Goal: Task Accomplishment & Management: Complete application form

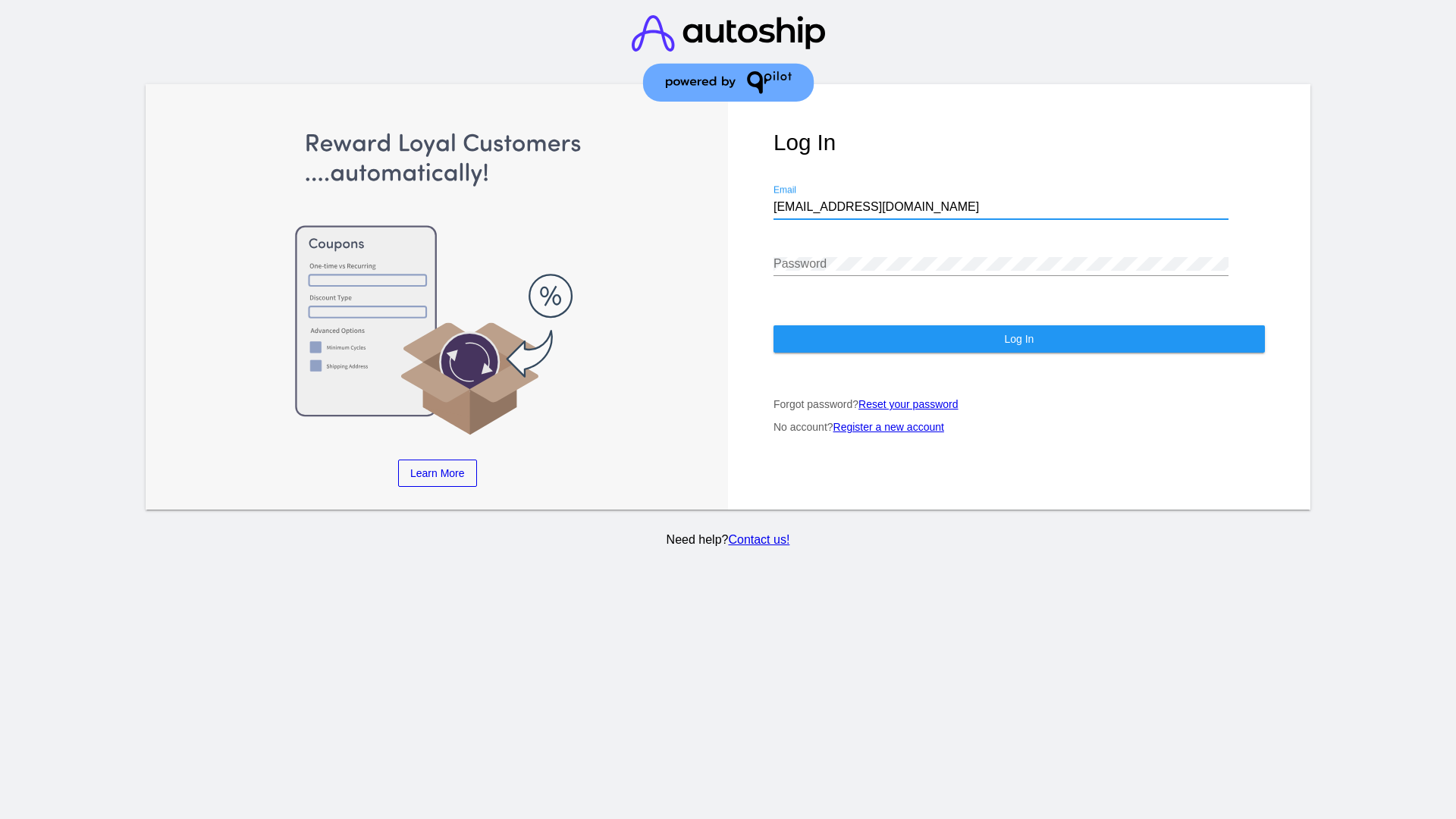
type input "[EMAIL_ADDRESS][DOMAIN_NAME]"
click at [1019, 338] on span "Log In" at bounding box center [1019, 338] width 30 height 12
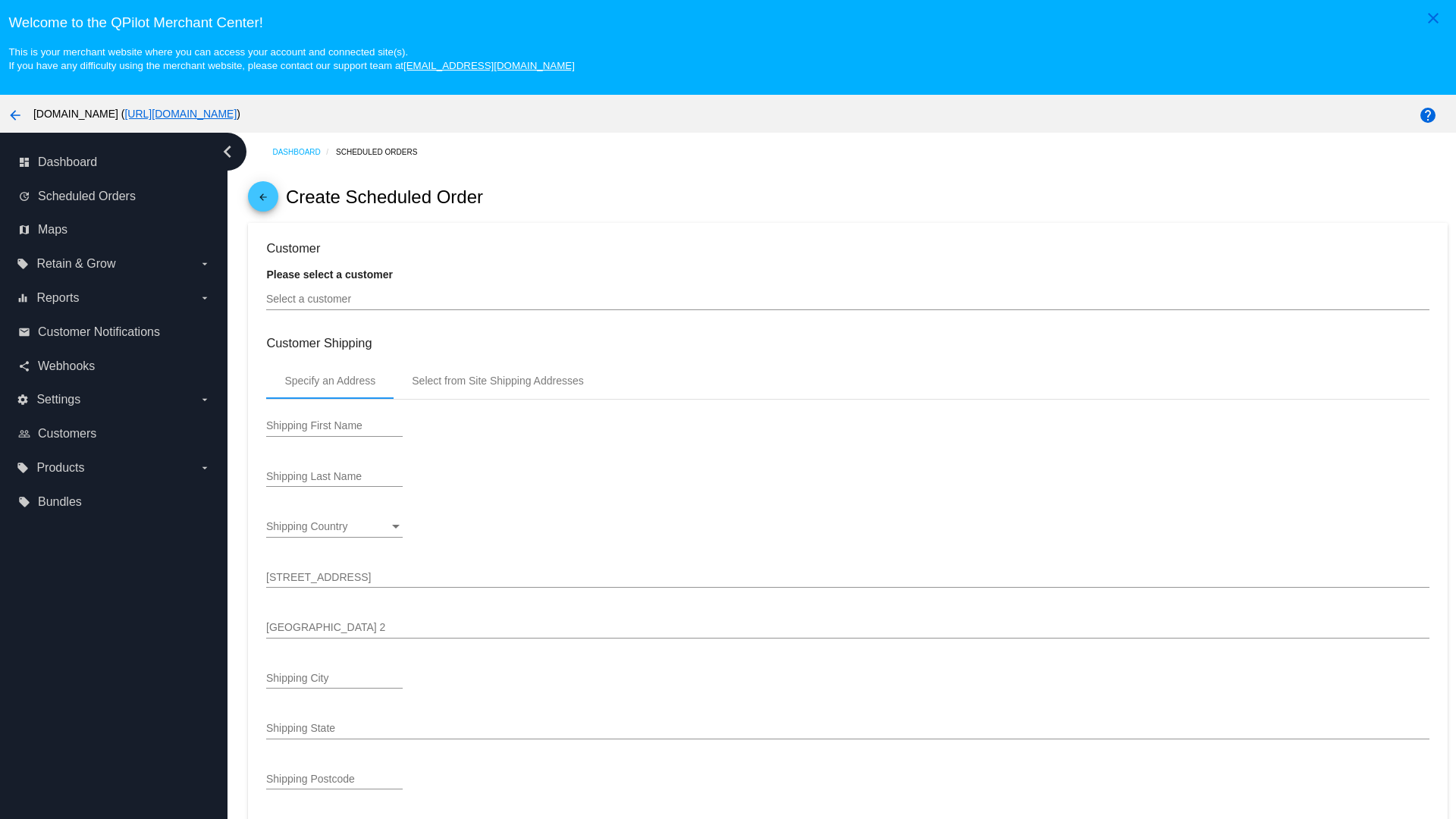
click at [848, 299] on input "Select a customer" at bounding box center [848, 299] width 1162 height 12
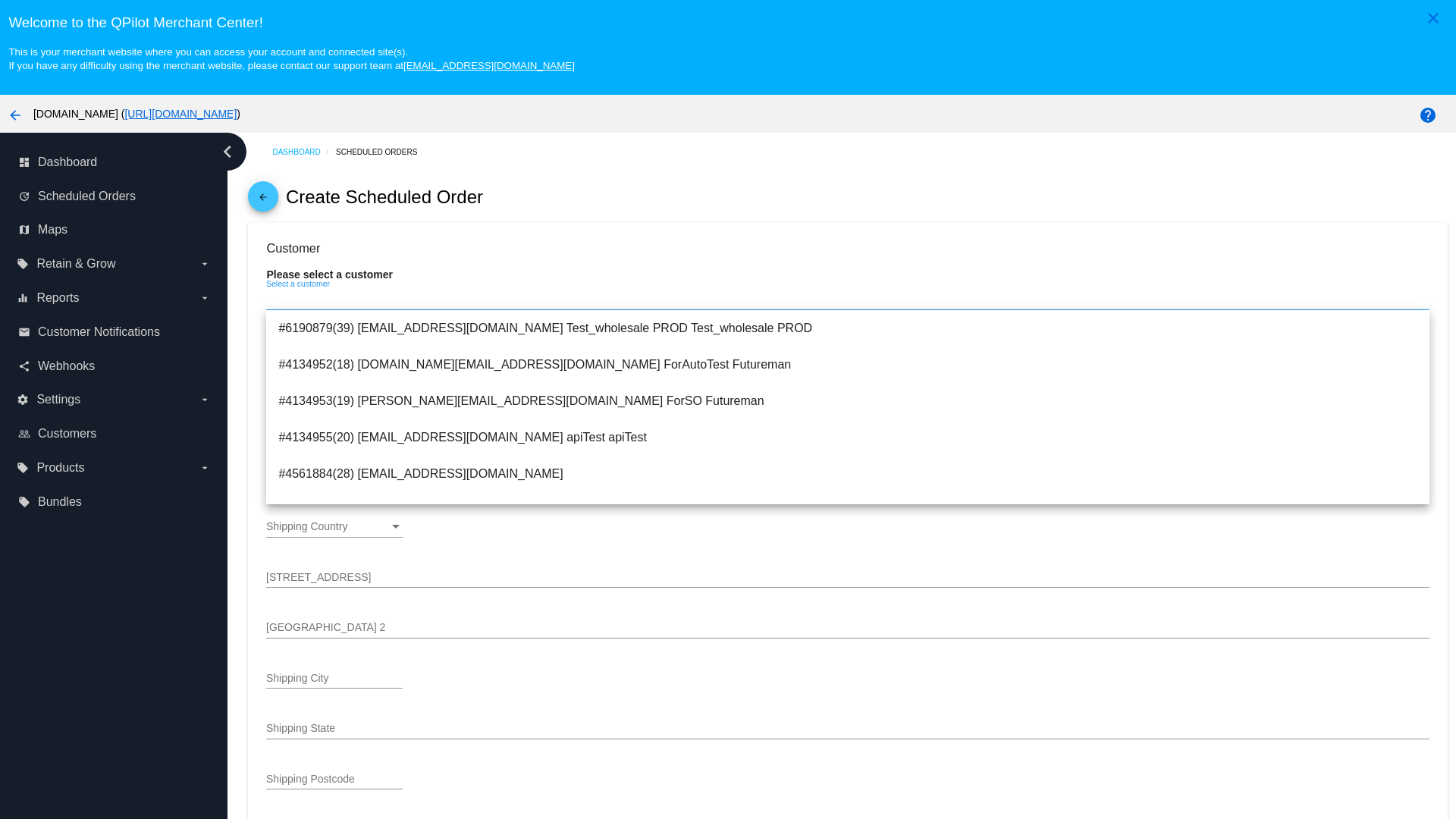
type input "ForSO"
type input "Futureman"
type input "1 Main St 1"
type input "San Jose"
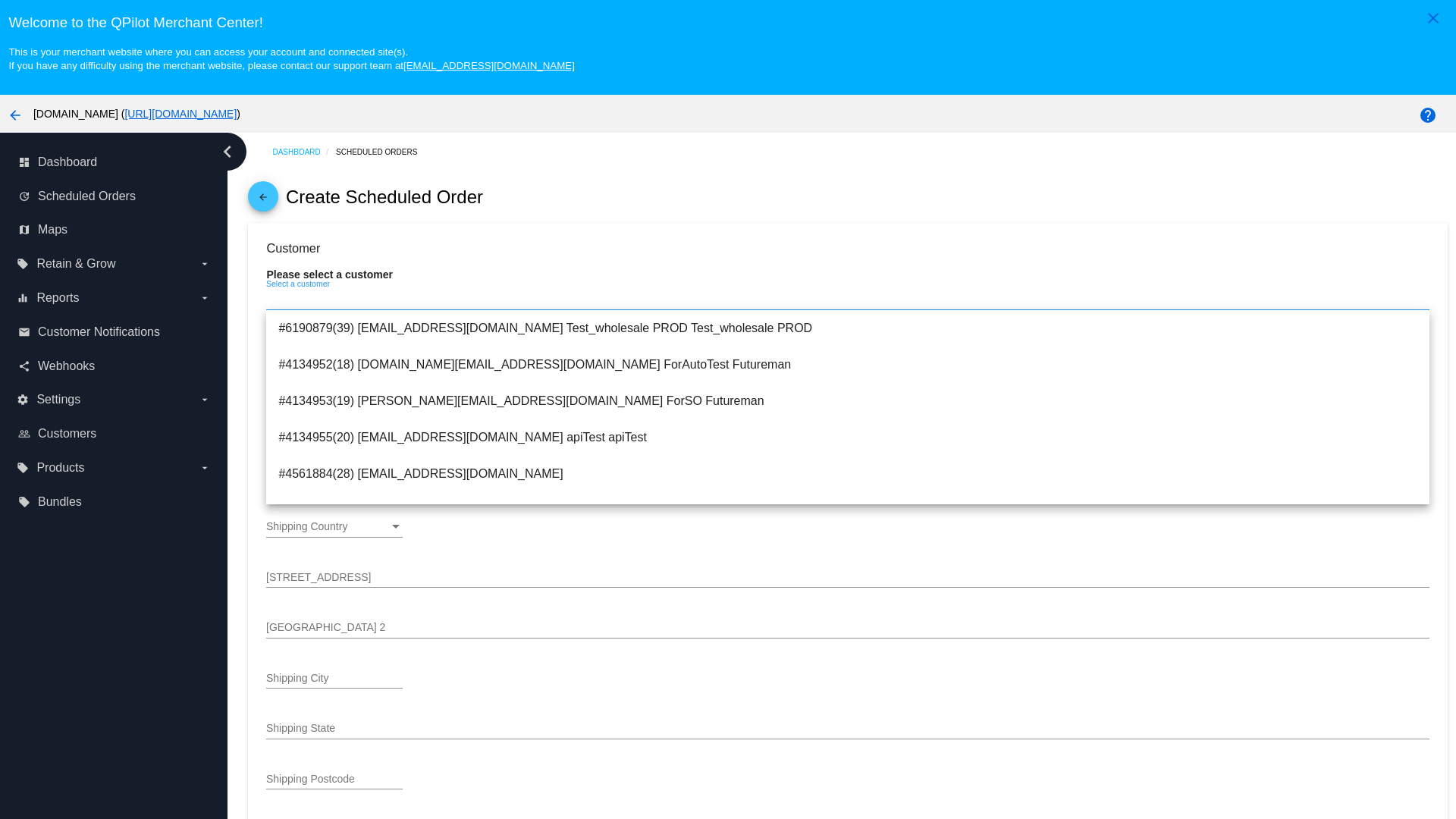
type input "95131"
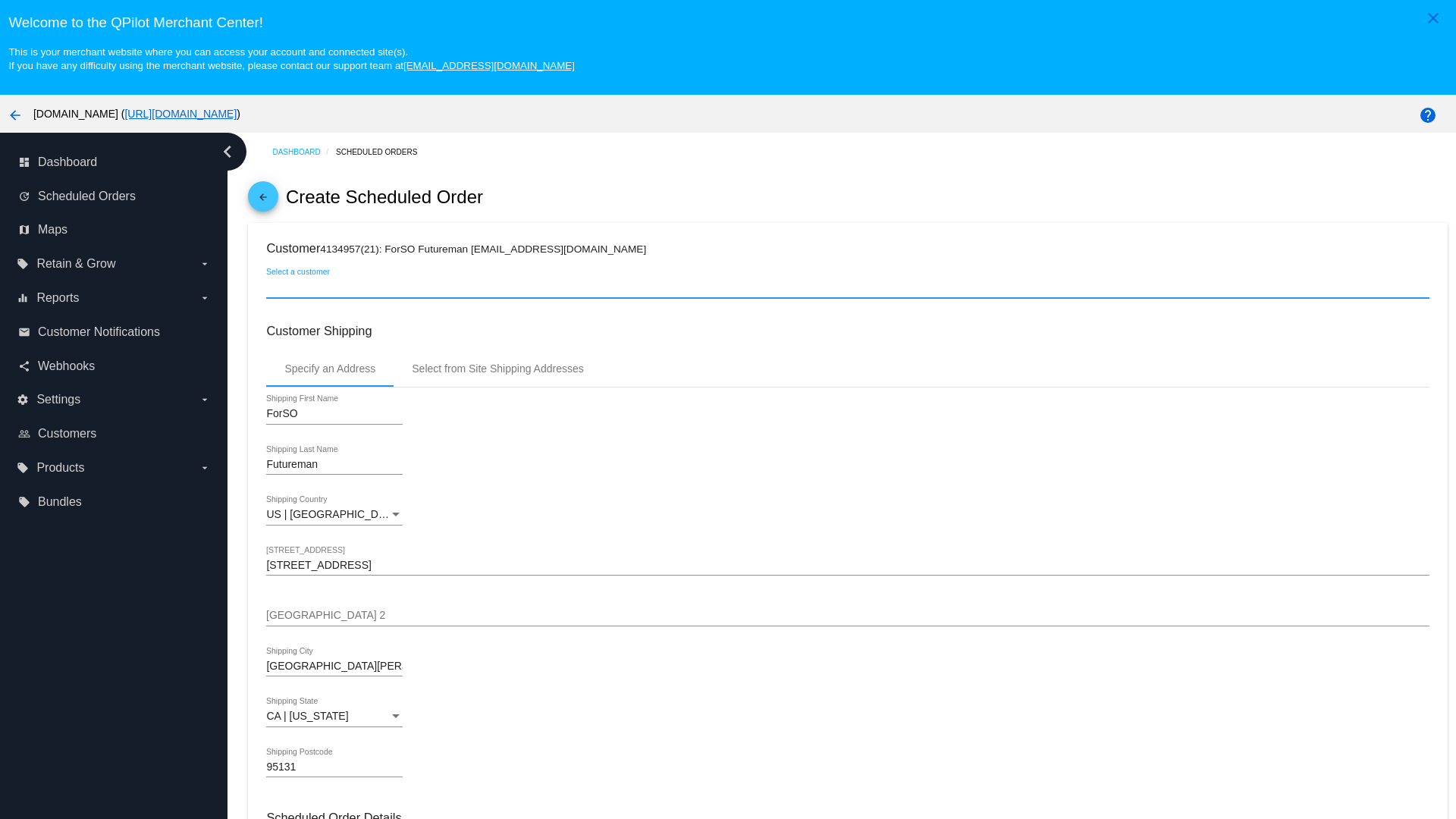
scroll to position [537, 0]
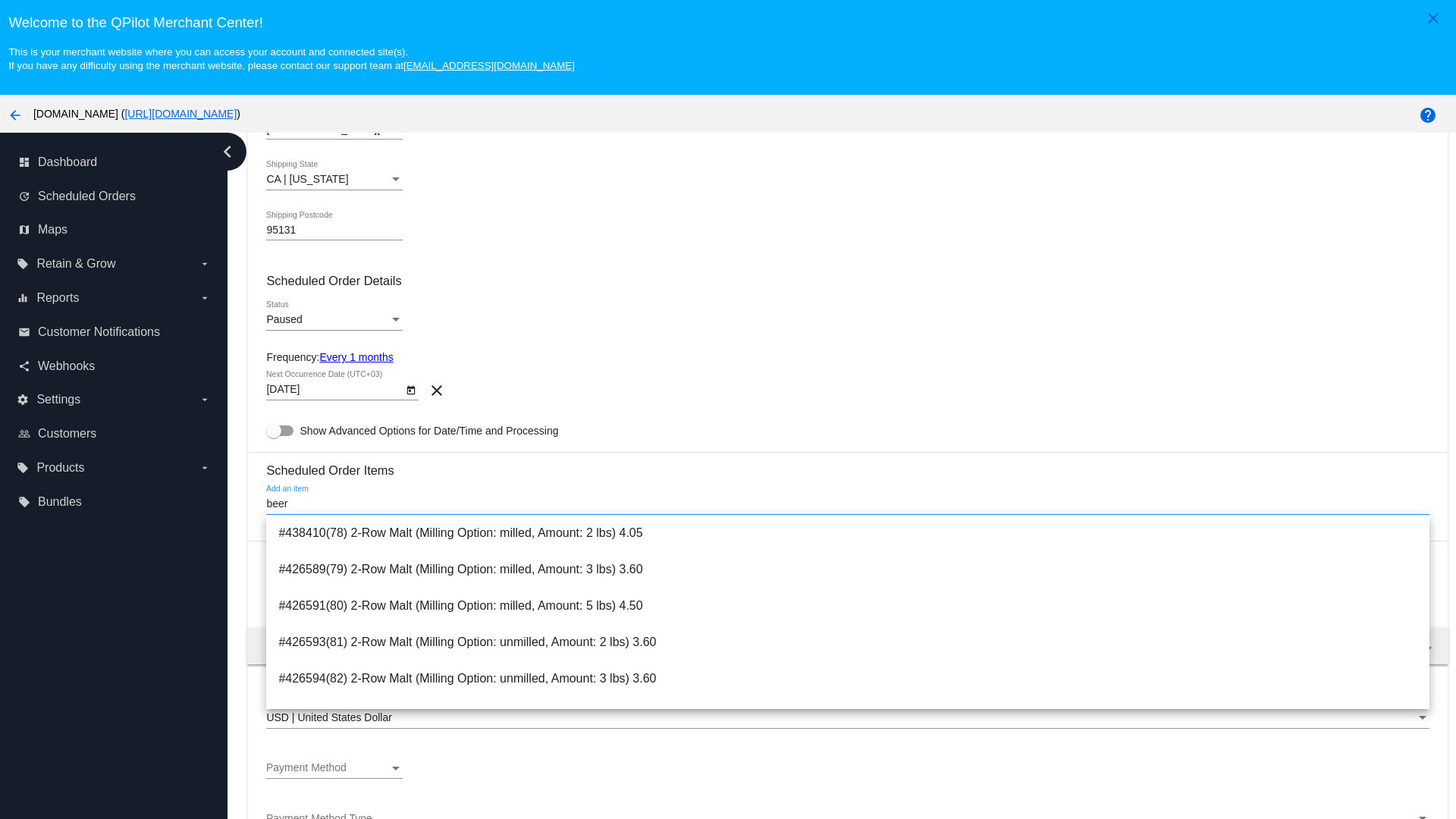
type input "beer"
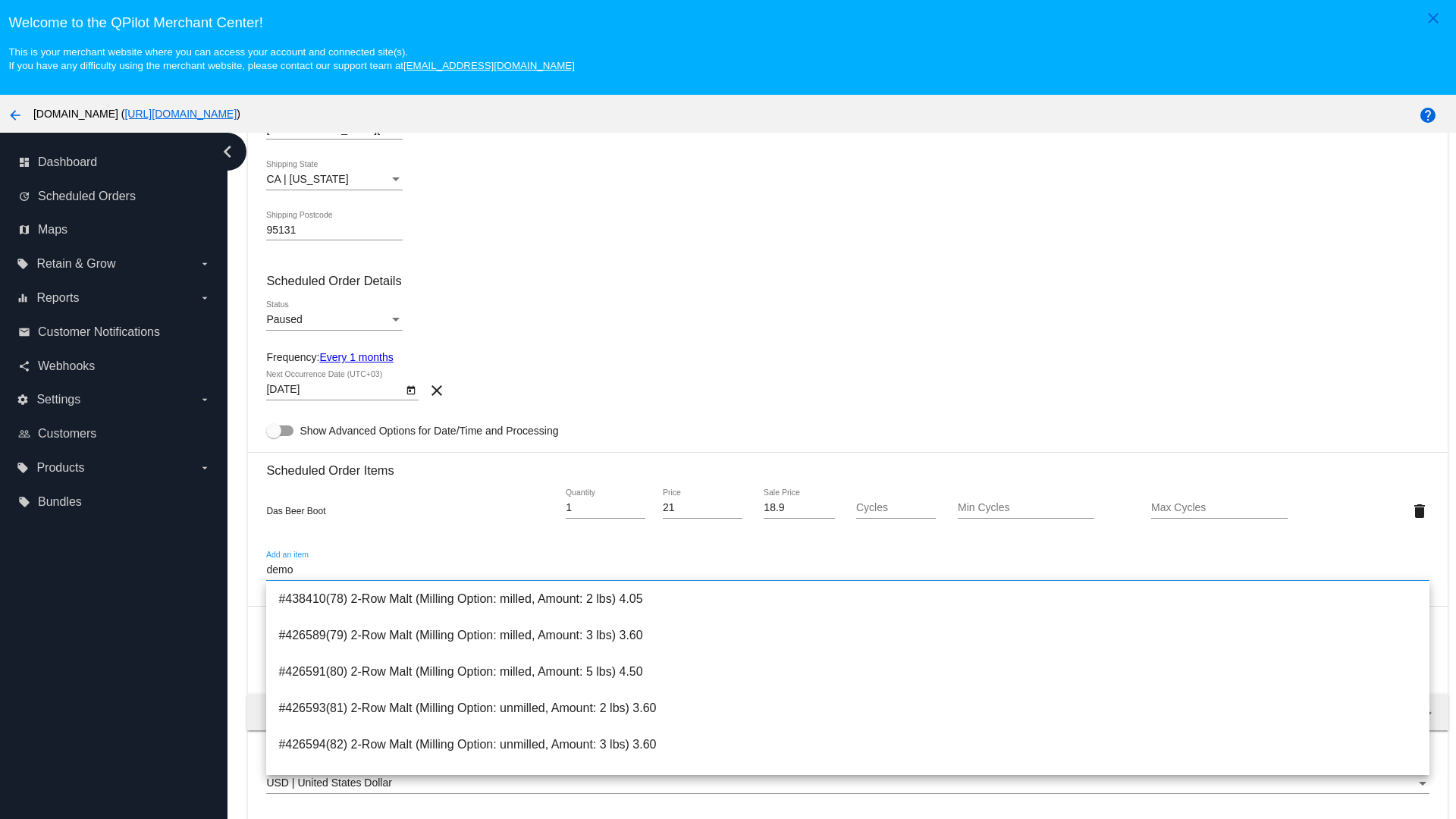
type input "demo"
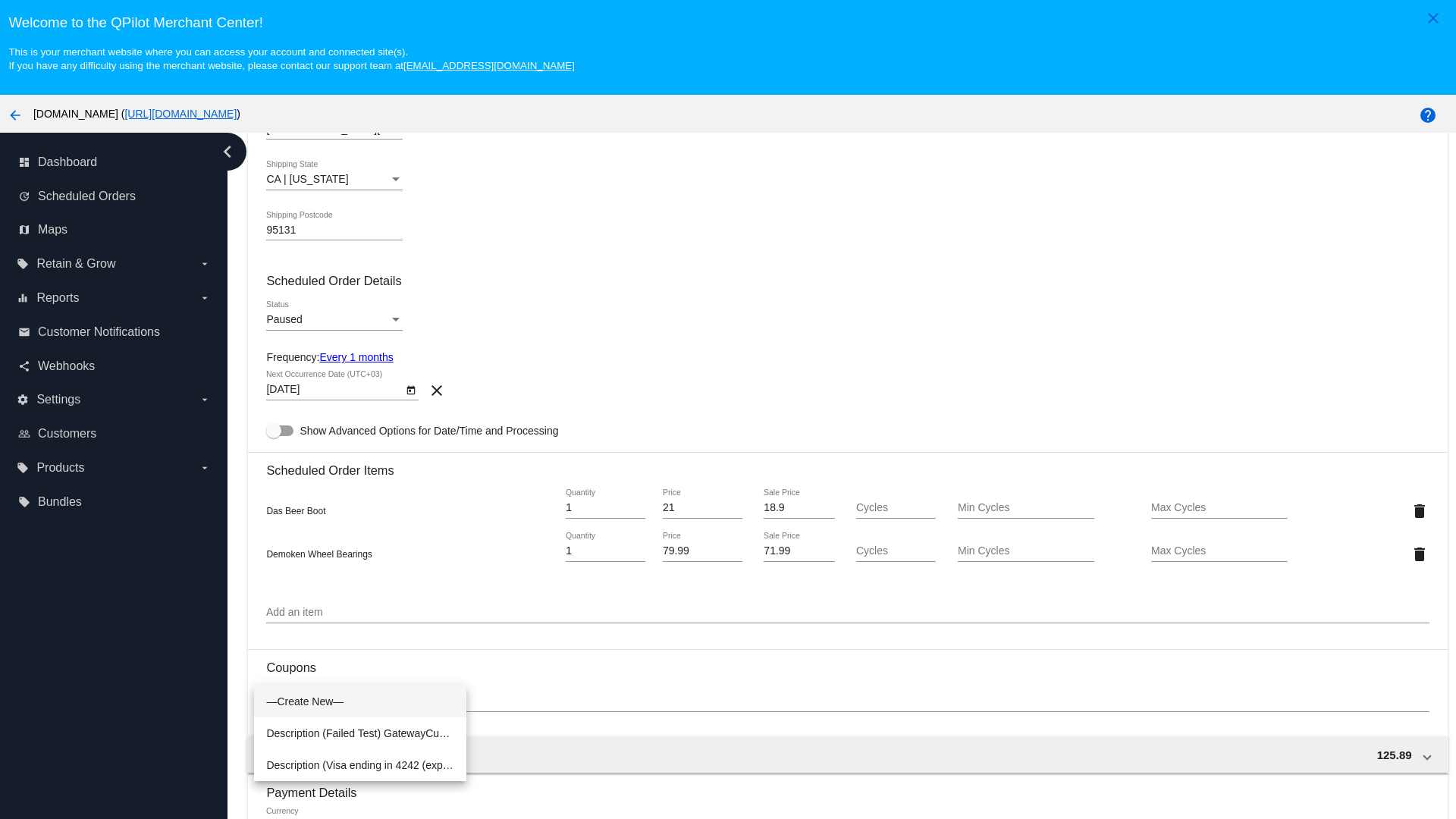
scroll to position [94, 0]
